Goal: Navigation & Orientation: Find specific page/section

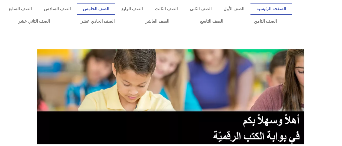
click at [114, 10] on link "الصف الخامس" at bounding box center [96, 9] width 38 height 12
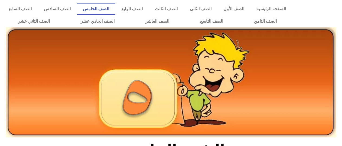
click at [329, 12] on div at bounding box center [317, 15] width 47 height 30
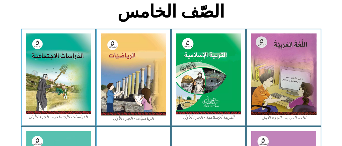
scroll to position [173, 0]
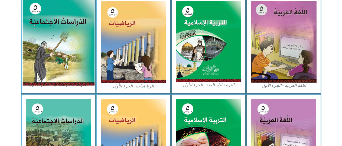
click at [45, 25] on img at bounding box center [58, 41] width 72 height 89
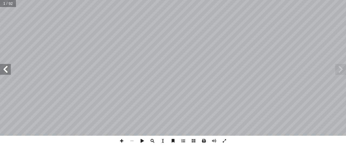
click at [204, 140] on span at bounding box center [204, 141] width 10 height 10
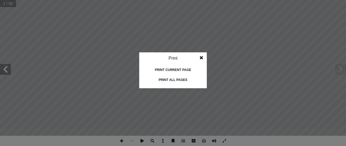
click at [185, 79] on div "Print all pages" at bounding box center [173, 80] width 54 height 9
